Goal: Task Accomplishment & Management: Manage account settings

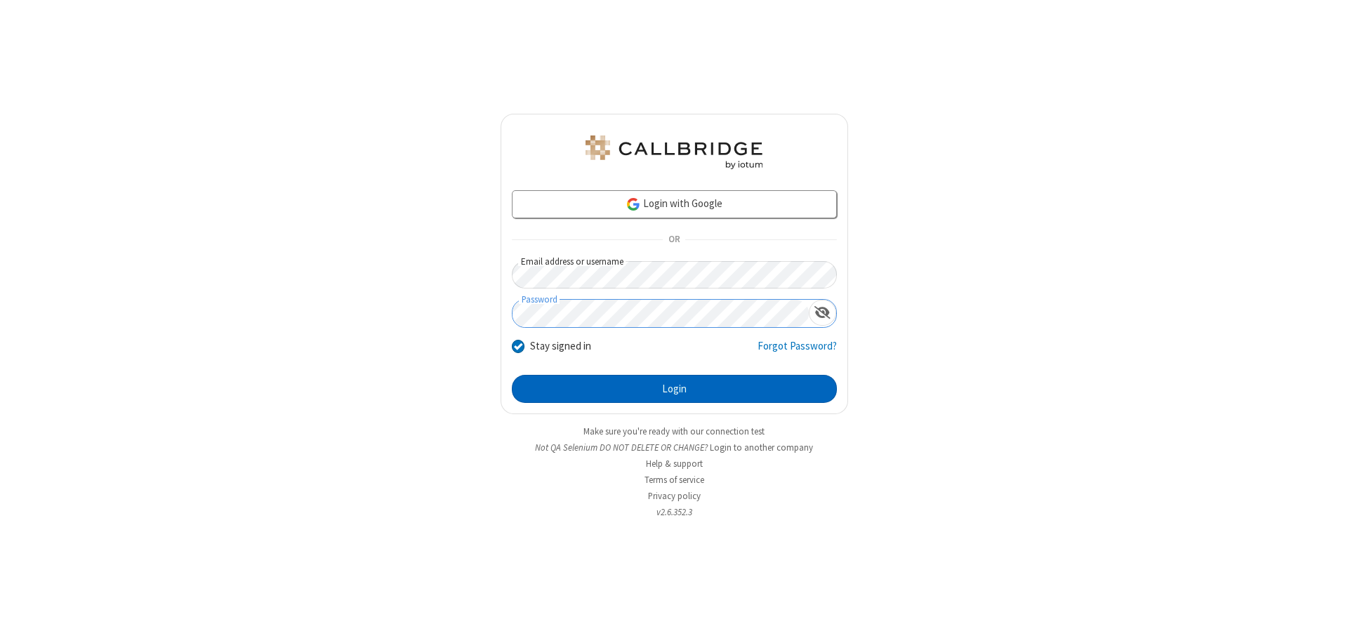
click at [674, 389] on button "Login" at bounding box center [674, 389] width 325 height 28
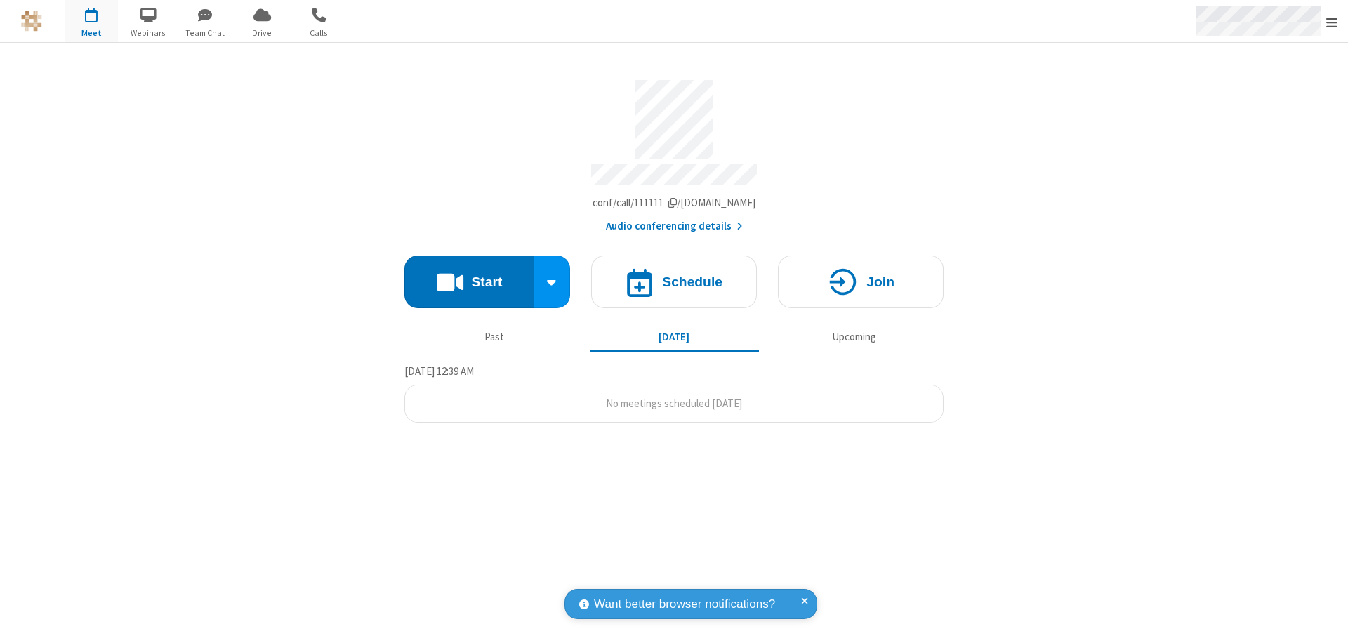
click at [1332, 22] on span "Open menu" at bounding box center [1331, 22] width 11 height 14
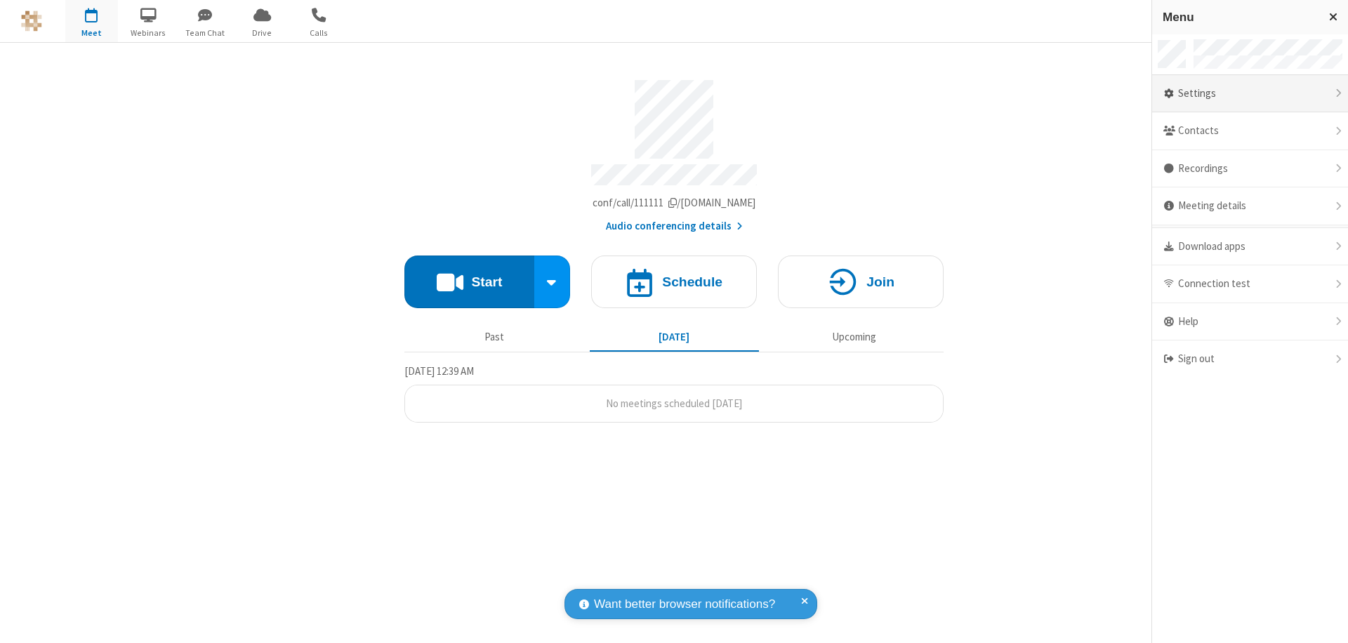
click at [1250, 93] on div "Settings" at bounding box center [1250, 94] width 196 height 38
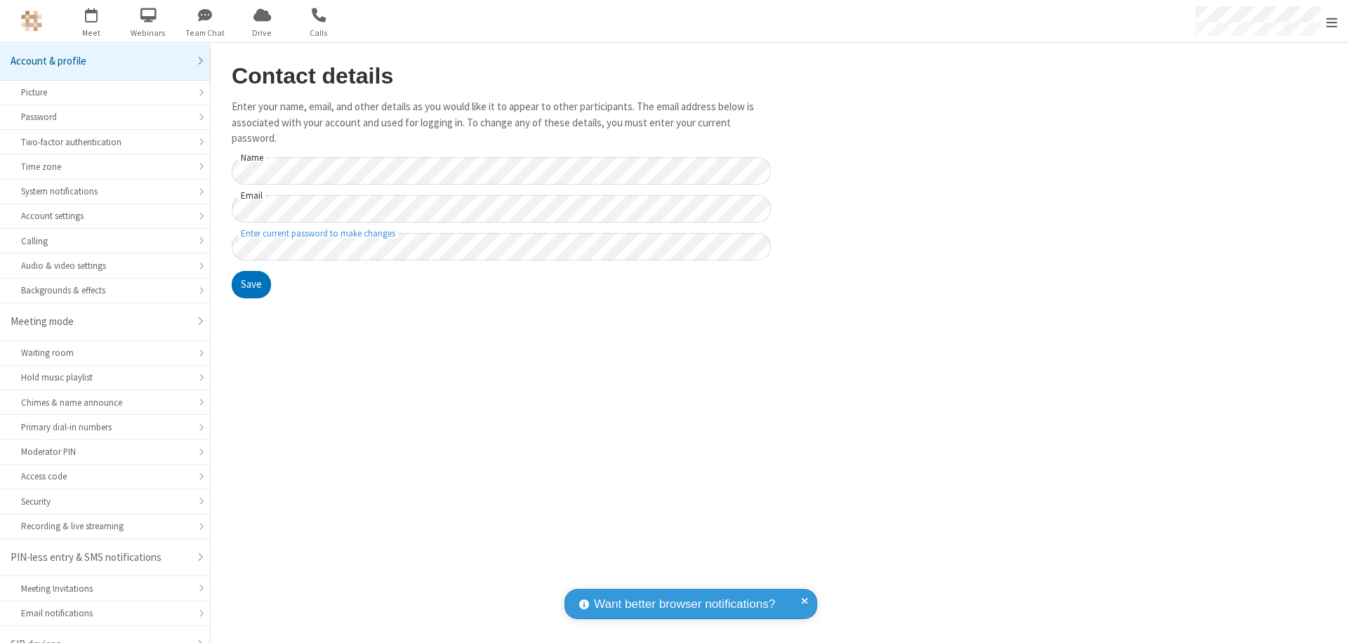
scroll to position [20, 0]
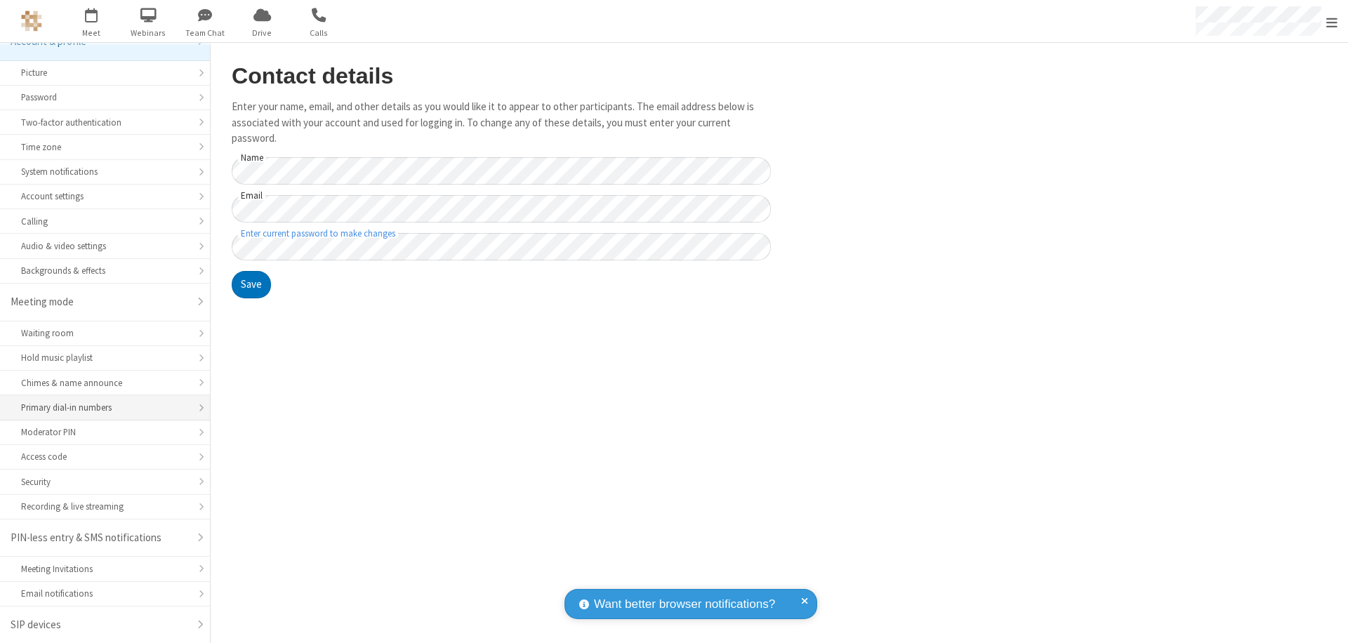
click at [100, 408] on div "Primary dial-in numbers" at bounding box center [105, 407] width 168 height 13
